Goal: Complete application form: Complete application form

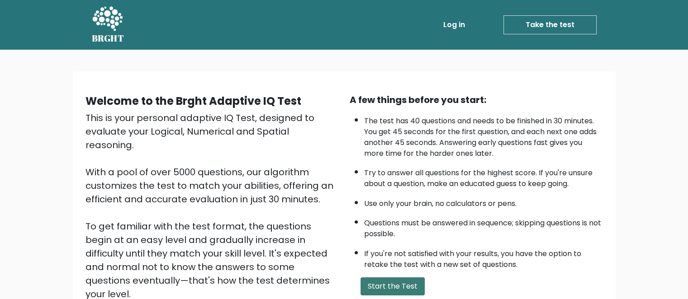
click at [407, 287] on button "Start the Test" at bounding box center [392, 287] width 64 height 18
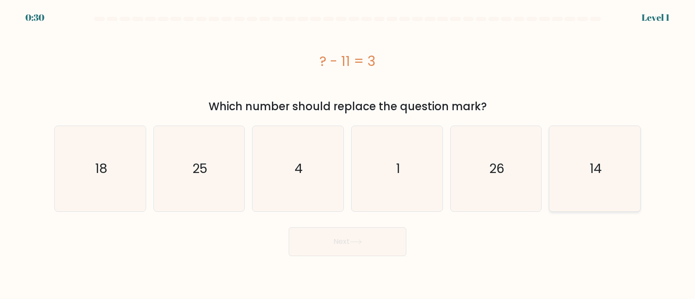
click at [560, 167] on icon "14" at bounding box center [594, 168] width 85 height 85
click at [348, 152] on input "f. 14" at bounding box center [347, 151] width 0 height 2
radio input "true"
click at [375, 254] on button "Next" at bounding box center [348, 241] width 118 height 29
click at [366, 247] on button "Next" at bounding box center [348, 241] width 118 height 29
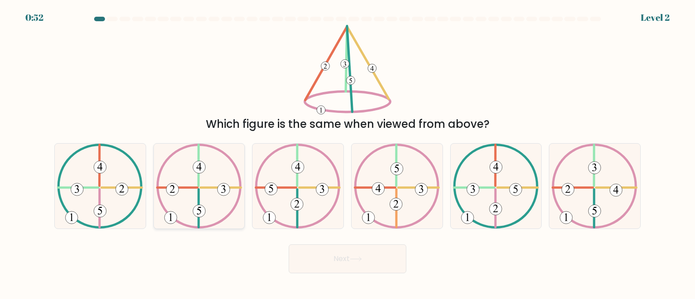
click at [199, 199] on 225 at bounding box center [199, 208] width 0 height 38
click at [347, 152] on input "b." at bounding box center [347, 151] width 0 height 2
radio input "true"
click at [578, 201] on icon at bounding box center [594, 186] width 86 height 85
click at [348, 152] on input "f." at bounding box center [347, 151] width 0 height 2
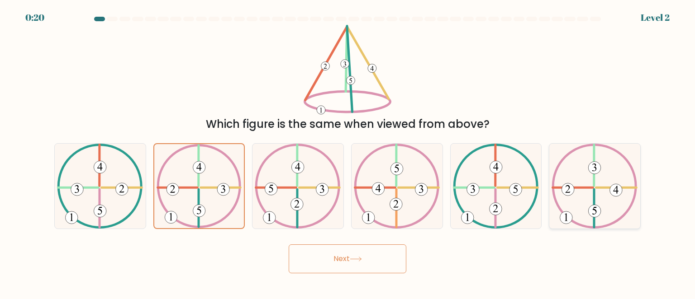
radio input "true"
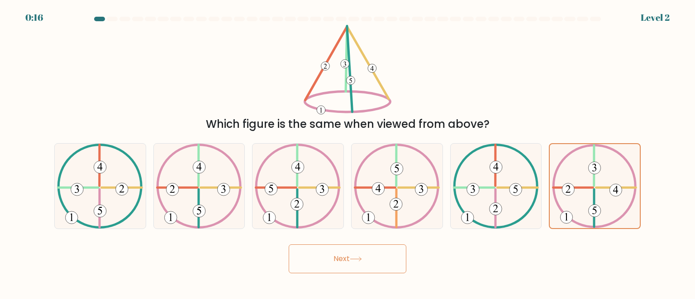
click at [371, 259] on button "Next" at bounding box center [348, 259] width 118 height 29
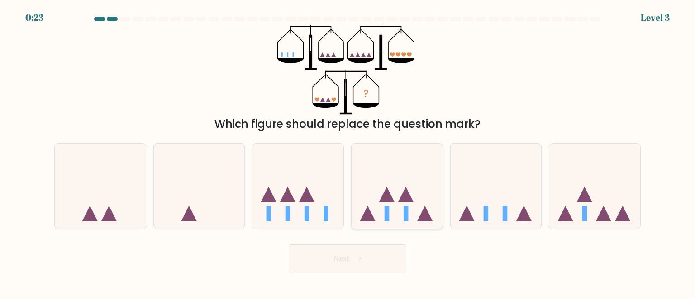
click at [412, 193] on icon at bounding box center [396, 186] width 91 height 75
click at [348, 152] on input "d." at bounding box center [347, 151] width 0 height 2
radio input "true"
click at [410, 217] on icon at bounding box center [397, 186] width 90 height 75
click at [348, 152] on input "d." at bounding box center [347, 151] width 0 height 2
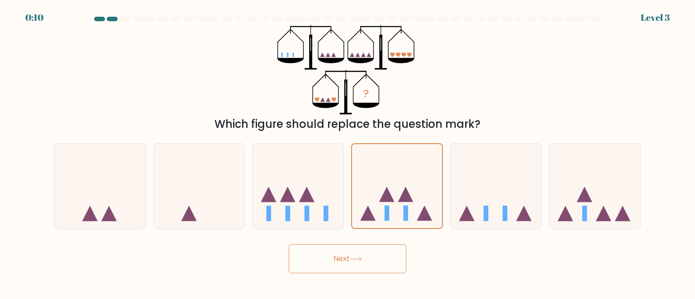
click at [386, 251] on button "Next" at bounding box center [348, 259] width 118 height 29
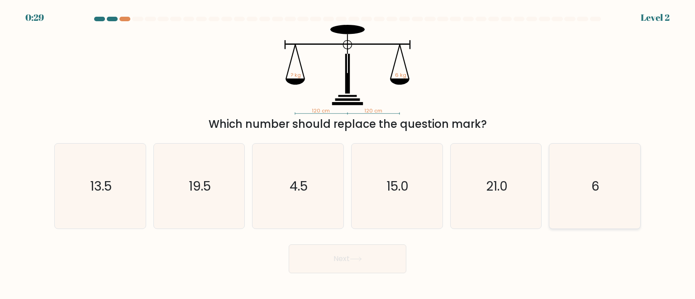
click at [577, 194] on icon "6" at bounding box center [594, 186] width 85 height 85
click at [348, 152] on input "f. 6" at bounding box center [347, 151] width 0 height 2
radio input "true"
click at [383, 264] on button "Next" at bounding box center [348, 259] width 118 height 29
click at [598, 194] on text "6" at bounding box center [595, 186] width 8 height 18
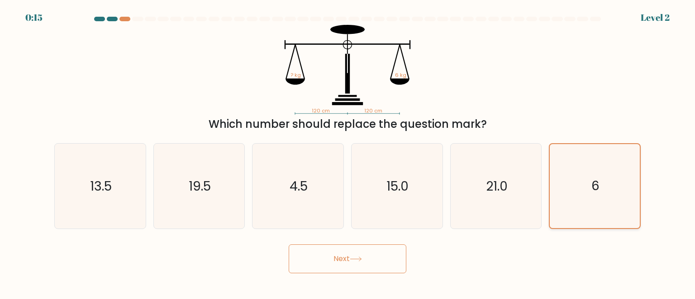
click at [348, 152] on input "f. 6" at bounding box center [347, 151] width 0 height 2
click at [370, 262] on button "Next" at bounding box center [348, 259] width 118 height 29
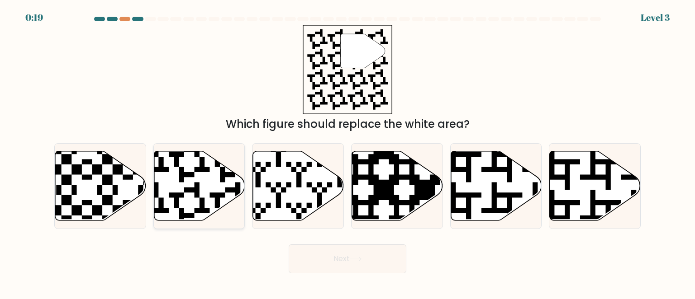
click at [227, 184] on icon at bounding box center [199, 186] width 91 height 70
click at [347, 152] on input "b." at bounding box center [347, 151] width 0 height 2
radio input "true"
click at [328, 252] on button "Next" at bounding box center [348, 259] width 118 height 29
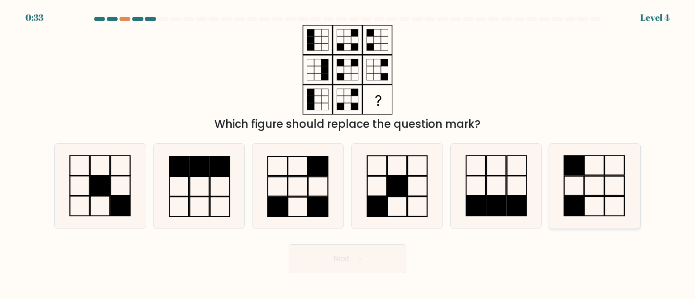
click at [574, 169] on rect at bounding box center [574, 165] width 20 height 19
click at [348, 152] on input "f." at bounding box center [347, 151] width 0 height 2
radio input "true"
click at [347, 258] on button "Next" at bounding box center [348, 259] width 118 height 29
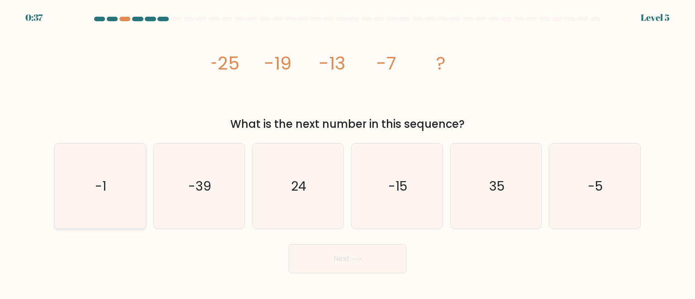
click at [125, 198] on icon "-1" at bounding box center [99, 186] width 85 height 85
click at [347, 152] on input "a. -1" at bounding box center [347, 151] width 0 height 2
radio input "true"
click at [357, 262] on icon at bounding box center [356, 259] width 12 height 5
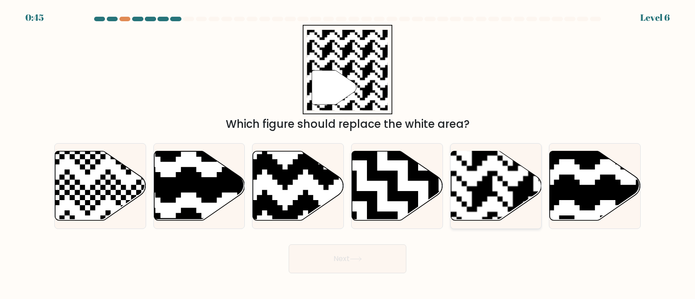
click at [475, 194] on rect at bounding box center [523, 150] width 165 height 165
click at [348, 152] on input "e." at bounding box center [347, 151] width 0 height 2
radio input "true"
click at [341, 256] on button "Next" at bounding box center [348, 259] width 118 height 29
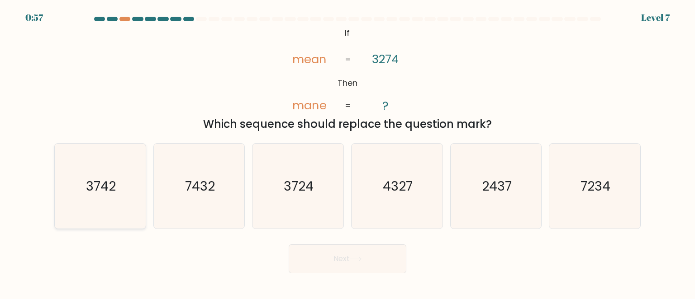
click at [110, 202] on icon "3742" at bounding box center [99, 186] width 85 height 85
click at [347, 152] on input "a. 3742" at bounding box center [347, 151] width 0 height 2
radio input "true"
click at [337, 265] on button "Next" at bounding box center [348, 259] width 118 height 29
click at [335, 260] on button "Next" at bounding box center [348, 259] width 118 height 29
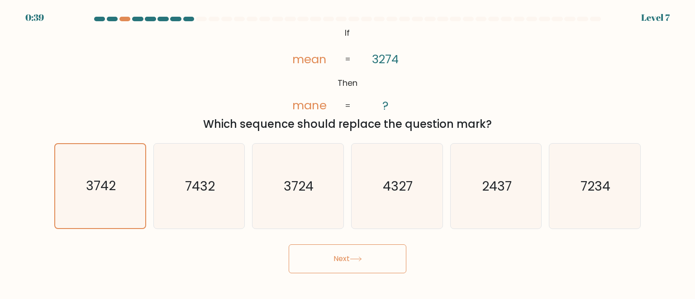
click at [344, 252] on button "Next" at bounding box center [348, 259] width 118 height 29
click at [342, 263] on button "Next" at bounding box center [348, 259] width 118 height 29
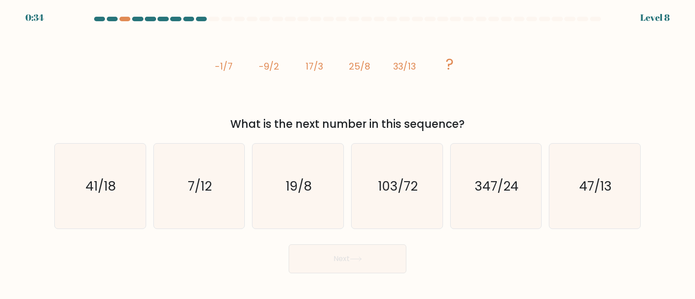
drag, startPoint x: 462, startPoint y: 124, endPoint x: 203, endPoint y: 65, distance: 265.9
click at [203, 65] on div "image/svg+xml -1/7 -9/2 17/3 25/8 33/13 ? What is the next number in this seque…" at bounding box center [347, 79] width 597 height 108
copy div "-1/7 -9/2 17/3 25/8 33/13 ? What is the next number in this sequence?"
click at [162, 77] on div "image/svg+xml -1/7 -9/2 17/3 25/8 33/13 ? What is the next number in this seque…" at bounding box center [347, 79] width 597 height 108
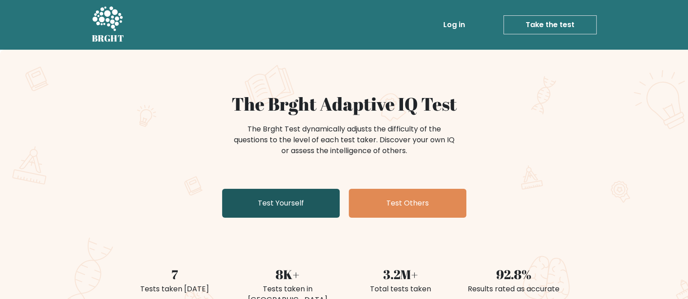
click at [297, 193] on link "Test Yourself" at bounding box center [281, 203] width 118 height 29
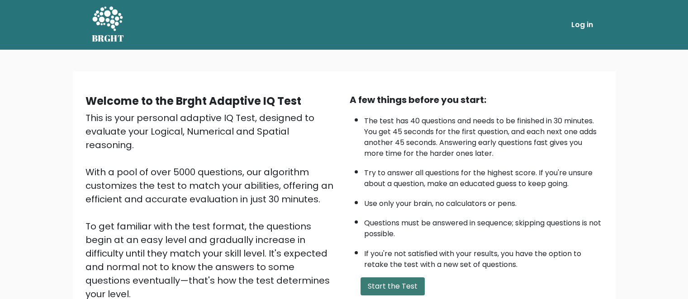
click at [373, 281] on button "Start the Test" at bounding box center [392, 287] width 64 height 18
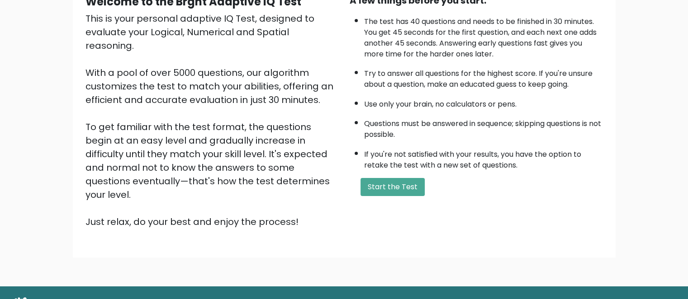
scroll to position [102, 0]
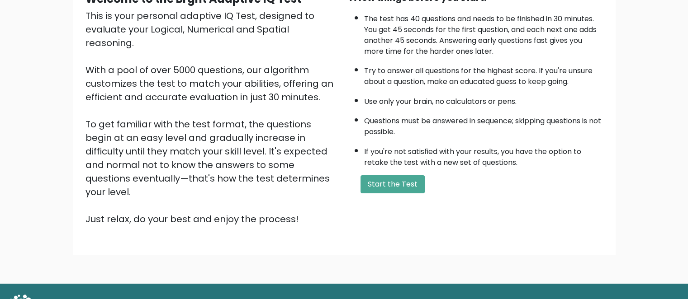
drag, startPoint x: 694, startPoint y: 178, endPoint x: 694, endPoint y: 248, distance: 70.1
click at [687, 248] on html "BRGHT BRGHT Log in Welcome to the Brght Adaptive IQ Test This is your personal …" at bounding box center [344, 118] width 688 height 441
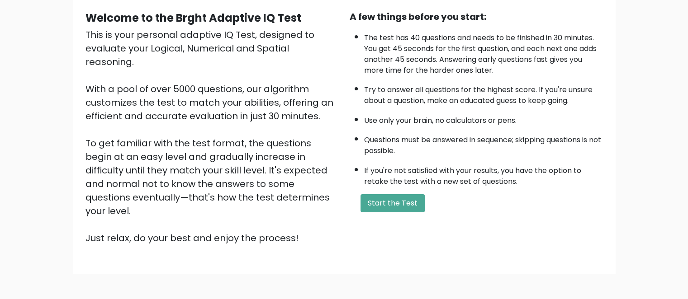
scroll to position [82, 0]
